Goal: Task Accomplishment & Management: Complete application form

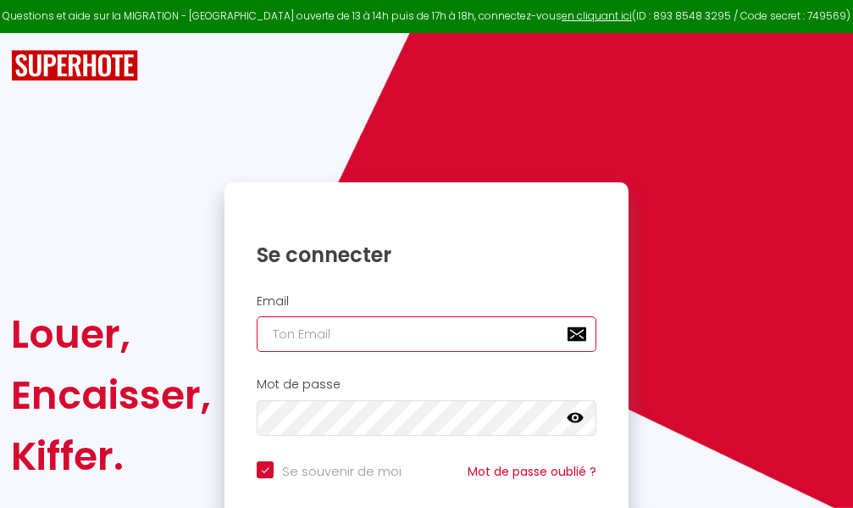
click at [433, 335] on input "email" at bounding box center [427, 334] width 340 height 36
type input "m"
checkbox input "true"
type input "ma"
checkbox input "true"
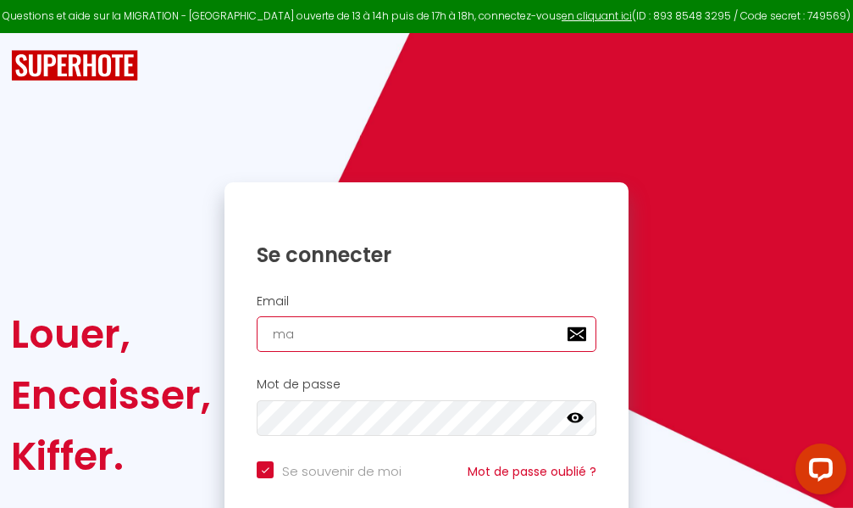
type input "mar"
checkbox input "true"
type input "marc"
checkbox input "true"
type input "marcd"
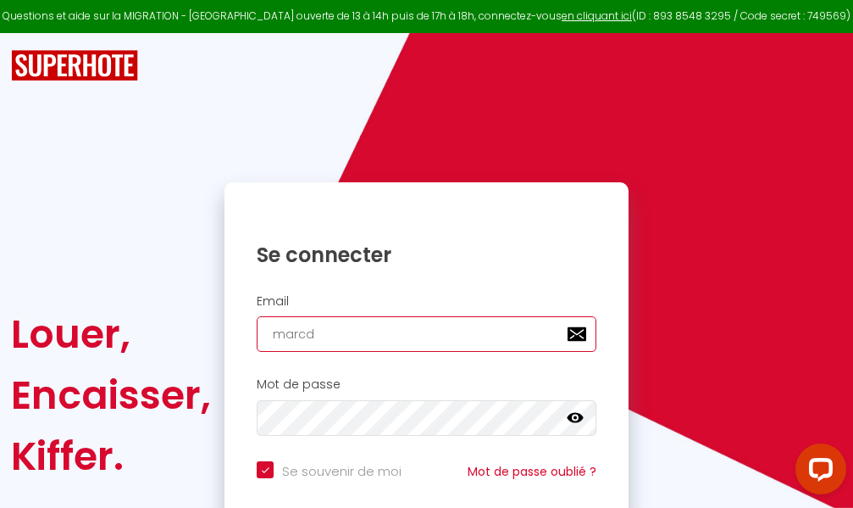
checkbox input "true"
type input "marcdp"
checkbox input "true"
type input "marcdpo"
checkbox input "true"
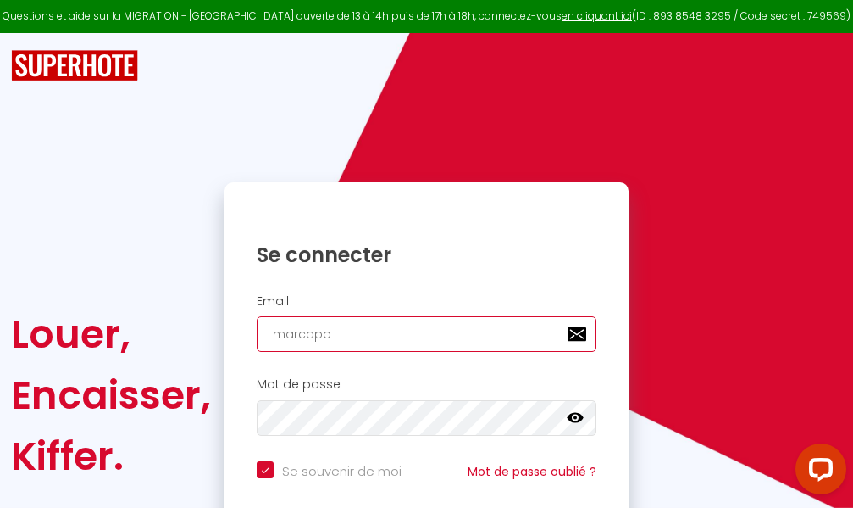
type input "marcdpoz"
checkbox input "true"
type input "marcdpoz."
checkbox input "true"
type input "marcdpoz.l"
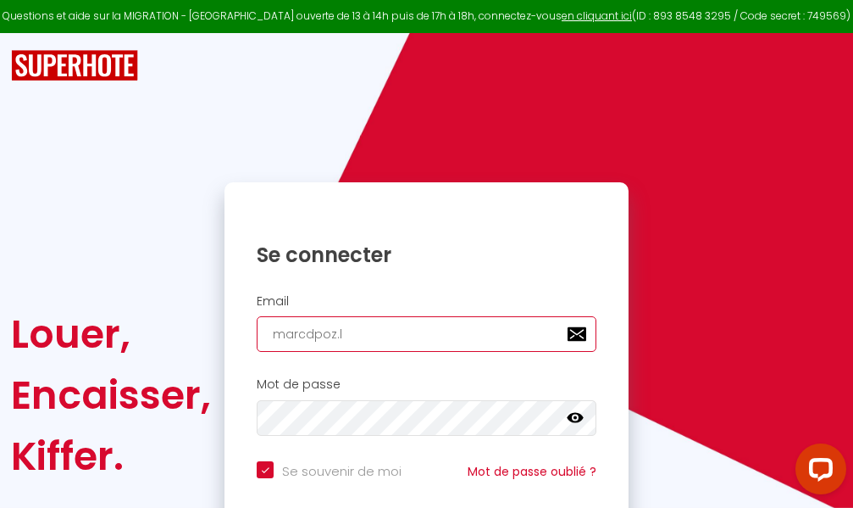
checkbox input "true"
type input "marcdpoz.lo"
checkbox input "true"
type input "marcdpoz.loc"
checkbox input "true"
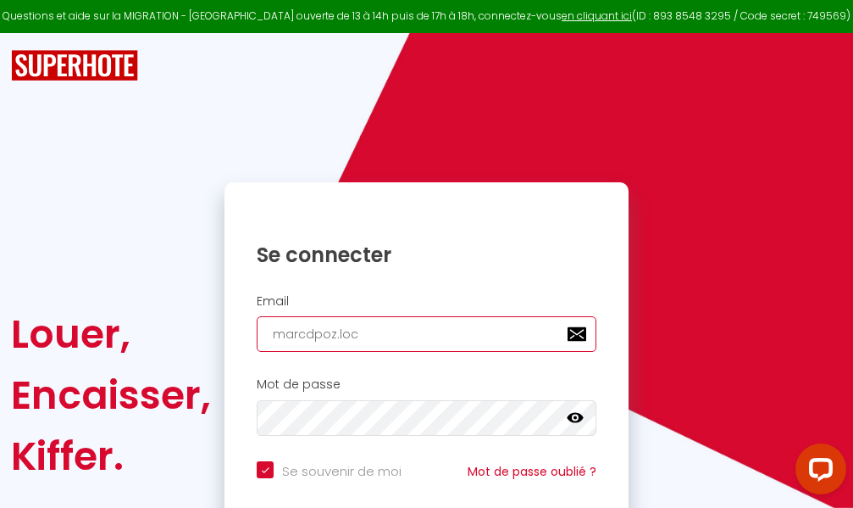
type input "marcdpoz.loca"
checkbox input "true"
type input "marcdpoz.locat"
checkbox input "true"
type input "marcdpoz.locati"
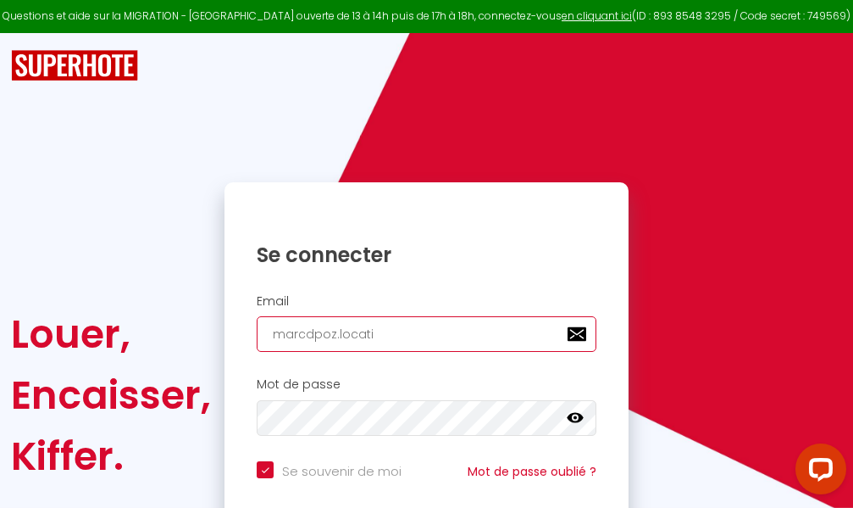
checkbox input "true"
type input "marcdpoz.locatio"
checkbox input "true"
type input "marcdpoz.location"
checkbox input "true"
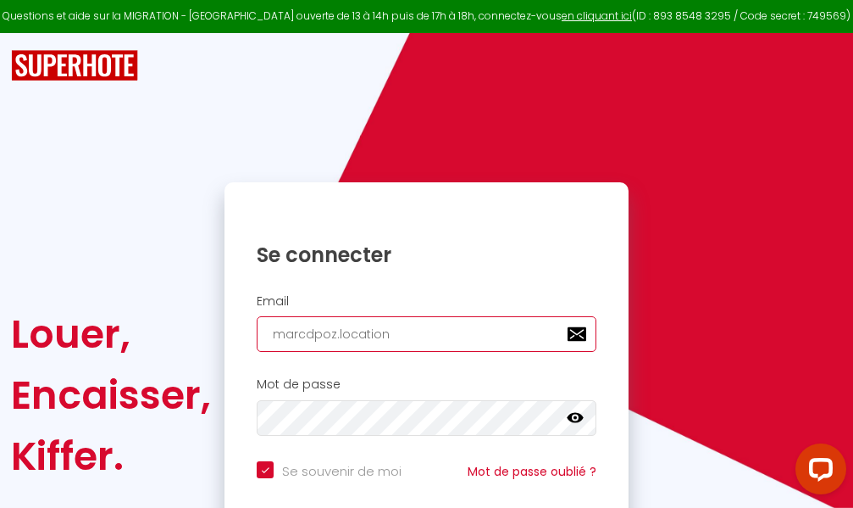
type input "marcdpoz.location@"
checkbox input "true"
type input "marcdpoz.location@g"
checkbox input "true"
type input "marcdpoz.location@gm"
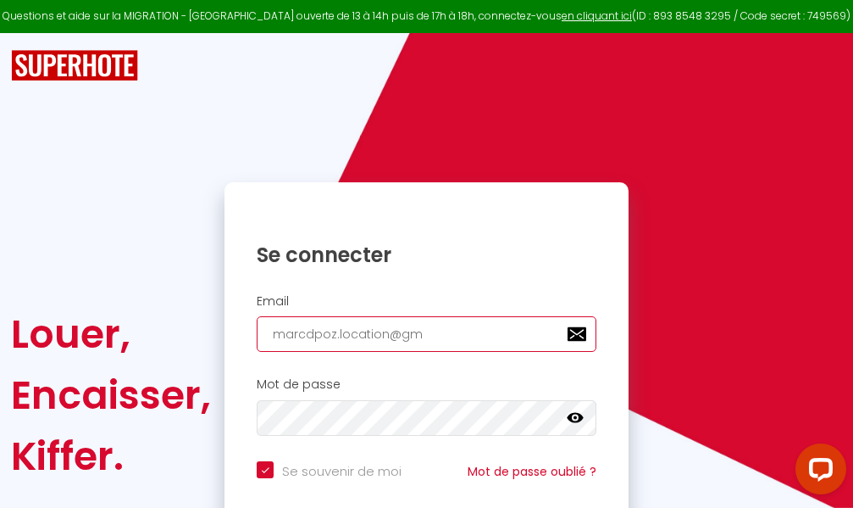
checkbox input "true"
type input "marcdpoz.location@gma"
checkbox input "true"
type input "marcdpoz.location@gmai"
checkbox input "true"
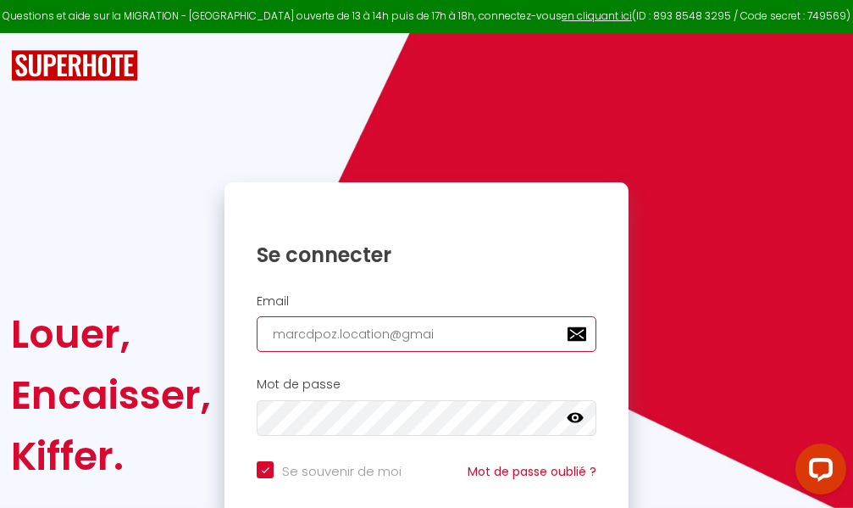
type input "marcdpoz.location@gmail"
checkbox input "true"
type input "marcdpoz.location@gmail."
checkbox input "true"
type input "marcdpoz.location@gmail.c"
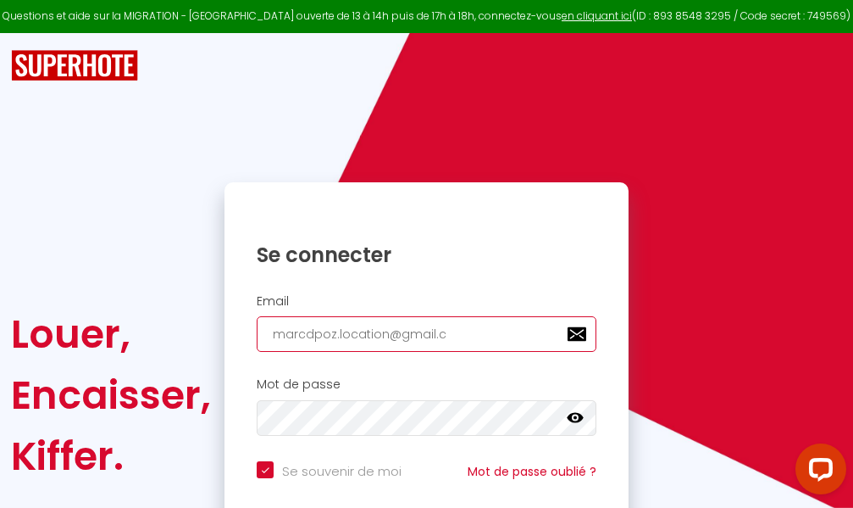
checkbox input "true"
type input "marcdpoz.location@gmail.co"
checkbox input "true"
type input "marcdpoz.location@gmail.com"
checkbox input "true"
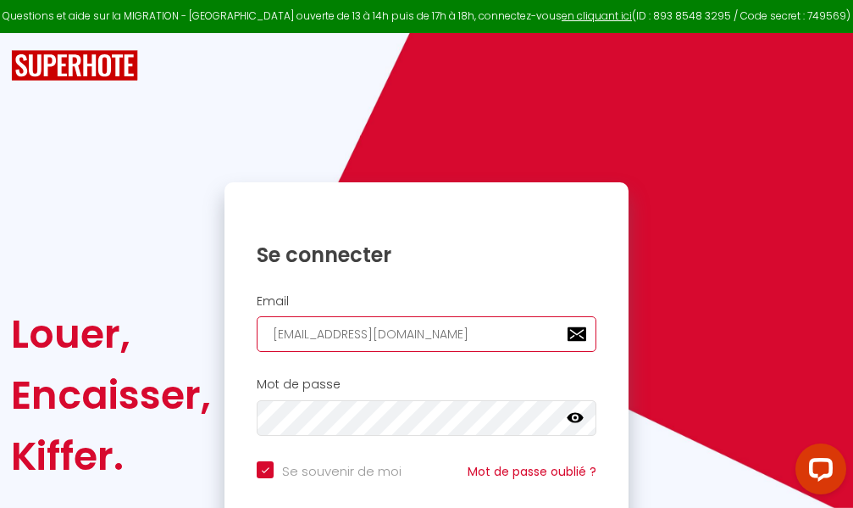
type input "marcdpoz.location@gmail.com"
click at [409, 335] on input "email" at bounding box center [427, 334] width 340 height 36
